Goal: Information Seeking & Learning: Learn about a topic

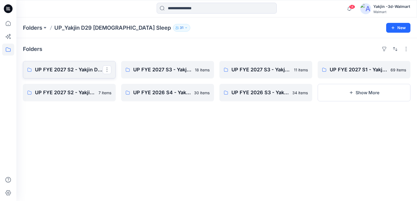
click at [74, 71] on p "UP FYE 2027 S2 - Yakjin D29 NOBO [DEMOGRAPHIC_DATA] Sleepwear" at bounding box center [69, 70] width 68 height 8
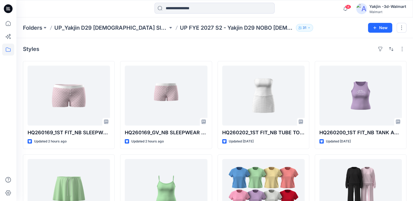
click at [68, 31] on div "Folders UP_Yakjin D29 [DEMOGRAPHIC_DATA] Sleep UP FYE 2027 S2 - Yakjin D29 NOBO…" at bounding box center [214, 27] width 397 height 21
click at [95, 24] on p "UP_Yakjin D29 [DEMOGRAPHIC_DATA] Sleep" at bounding box center [111, 28] width 114 height 8
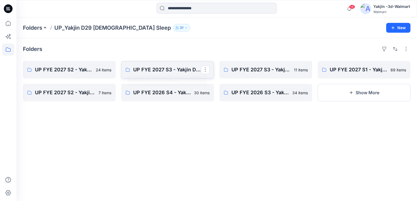
click at [157, 73] on p "UP FYE 2027 S3 - Yakjin D29 NOBO [DEMOGRAPHIC_DATA] Sleepwear" at bounding box center [167, 70] width 68 height 8
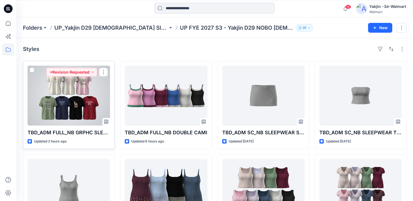
click at [64, 94] on div at bounding box center [69, 96] width 82 height 60
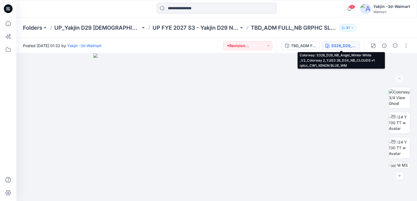
click at [328, 50] on button "S326_D29_NB_Angel_Winter White _V2_Colorway 2_YJ/S3 26_D34_NB_CLOUDS v1 rptcc_C…" at bounding box center [341, 45] width 38 height 9
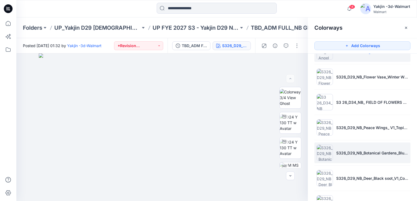
scroll to position [40, 0]
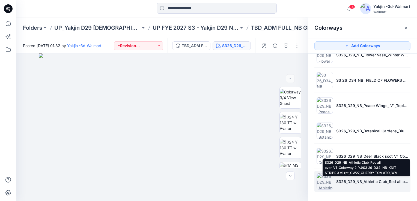
click at [363, 184] on p "S326_D29_NB_Athletic Club_Red all over_V1_Colorway 2_YJ/S3 26_D34_NB_KNIT STRIP…" at bounding box center [372, 182] width 72 height 6
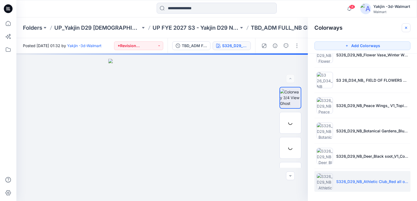
click at [406, 29] on icon "button" at bounding box center [406, 28] width 4 height 4
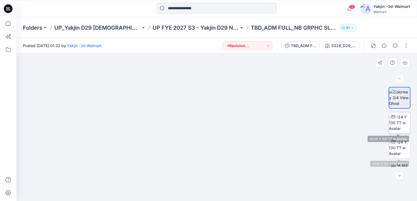
click at [396, 123] on img at bounding box center [399, 122] width 21 height 17
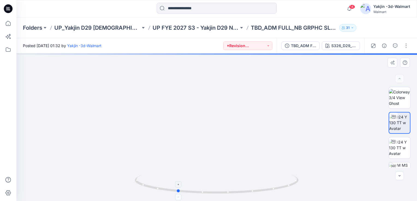
drag, startPoint x: 322, startPoint y: 182, endPoint x: 209, endPoint y: 191, distance: 113.7
click at [209, 191] on div at bounding box center [216, 128] width 401 height 148
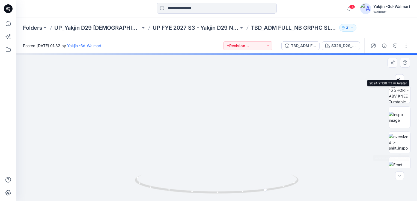
scroll to position [82, 0]
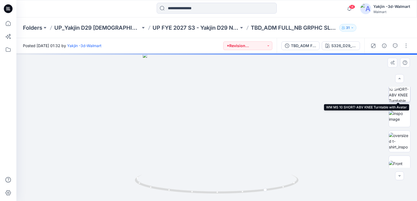
click at [401, 93] on img at bounding box center [399, 91] width 21 height 21
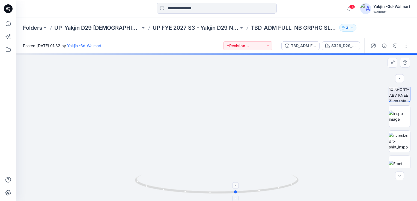
drag, startPoint x: 287, startPoint y: 189, endPoint x: 143, endPoint y: 193, distance: 144.2
click at [143, 193] on icon at bounding box center [217, 185] width 165 height 20
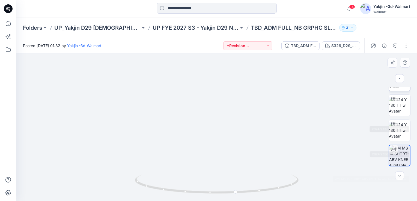
scroll to position [0, 0]
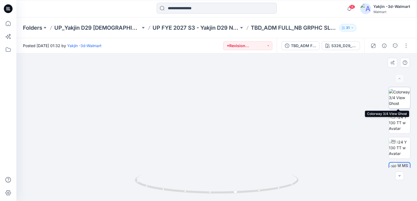
click at [398, 99] on img at bounding box center [399, 97] width 21 height 17
